Goal: Entertainment & Leisure: Consume media (video, audio)

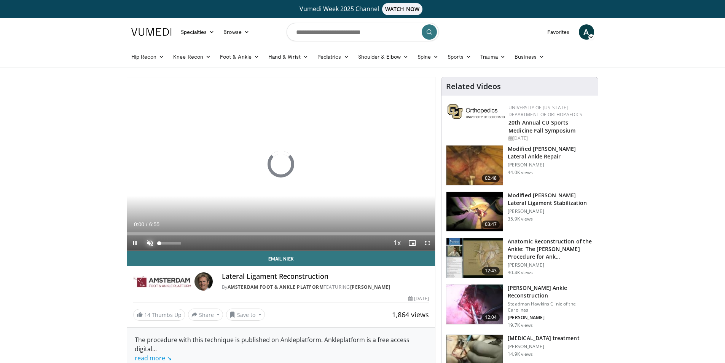
click at [152, 243] on span "Video Player" at bounding box center [149, 242] width 15 height 15
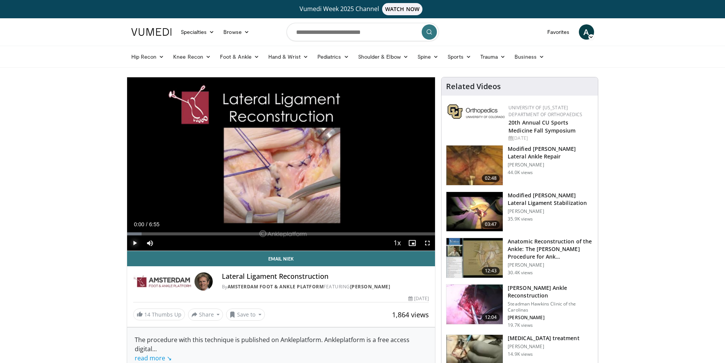
click at [133, 240] on span "Video Player" at bounding box center [134, 242] width 15 height 15
